Goal: Task Accomplishment & Management: Manage account settings

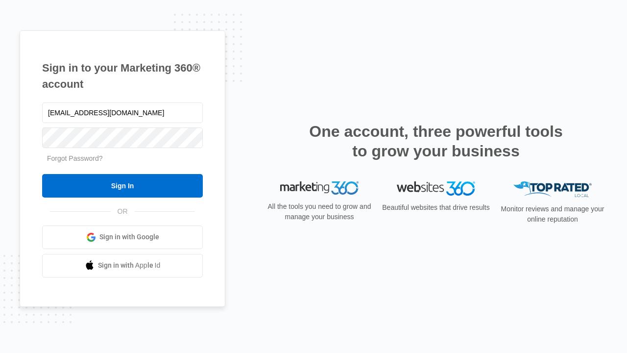
type input "[EMAIL_ADDRESS][DOMAIN_NAME]"
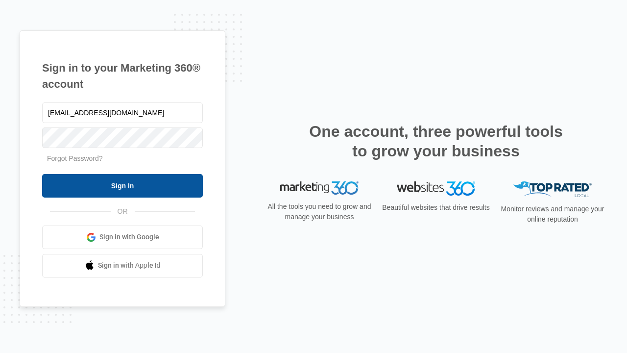
click at [122, 185] on input "Sign In" at bounding box center [122, 186] width 161 height 24
